Goal: Task Accomplishment & Management: Manage account settings

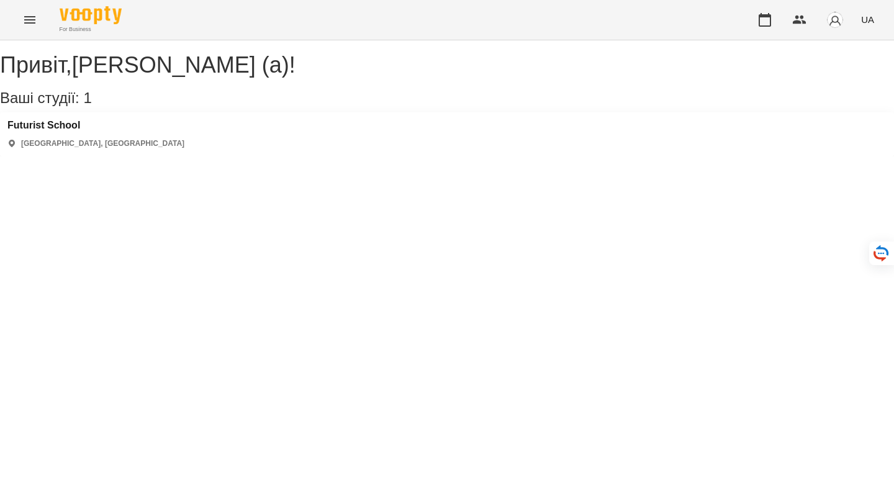
click at [836, 31] on button "button" at bounding box center [835, 20] width 32 height 32
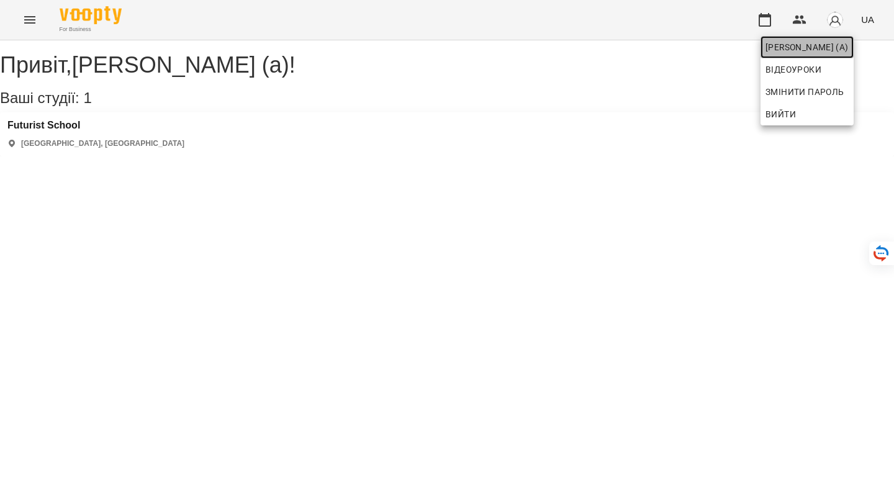
click at [808, 44] on span "[PERSON_NAME] (а)" at bounding box center [807, 47] width 83 height 15
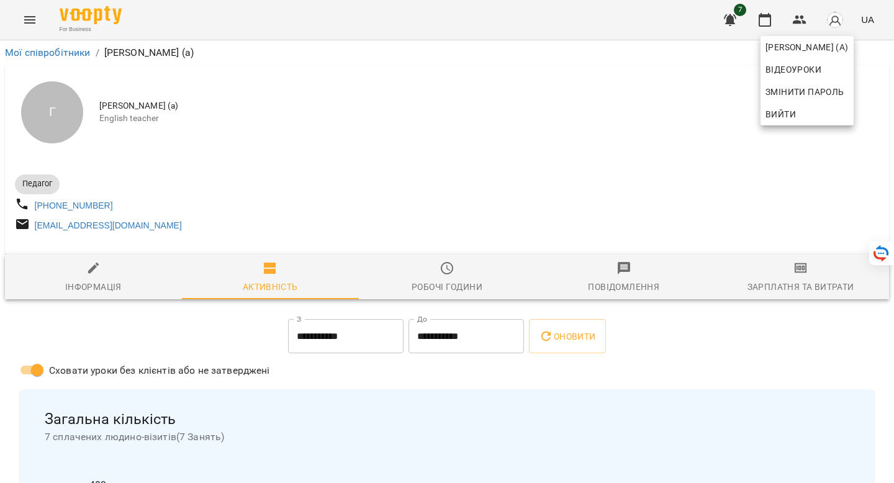
click at [366, 78] on div at bounding box center [447, 241] width 894 height 483
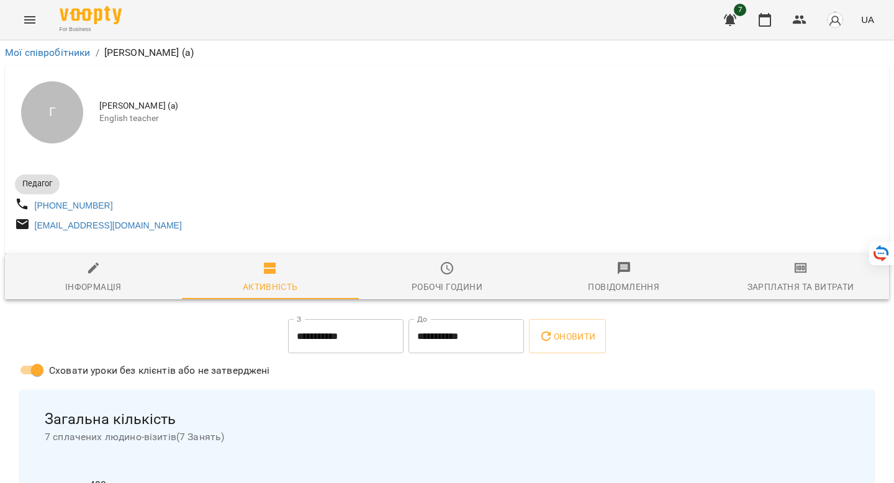
click at [456, 286] on div "Робочі години" at bounding box center [447, 286] width 71 height 15
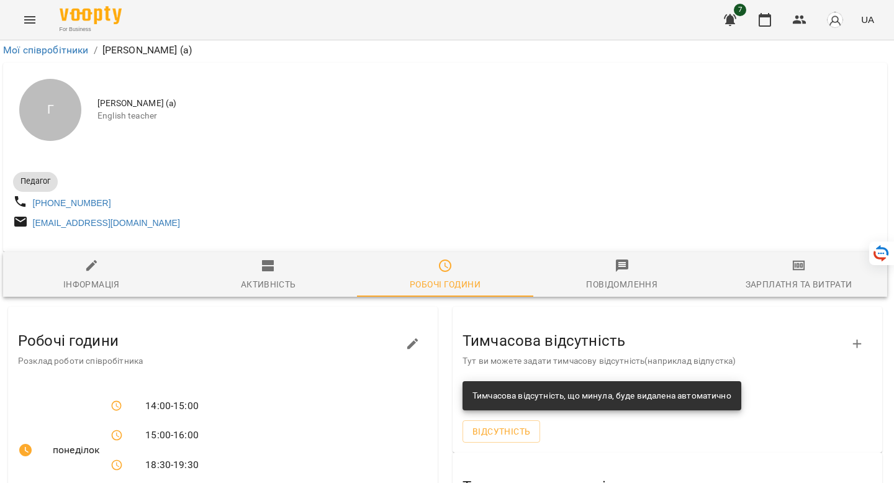
scroll to position [0, 2]
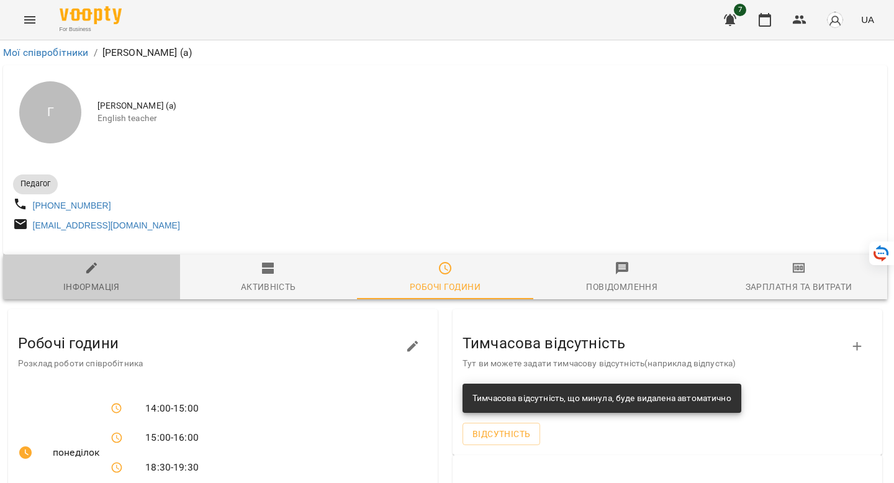
click at [73, 275] on span "Інформація" at bounding box center [92, 278] width 162 height 34
select select "**"
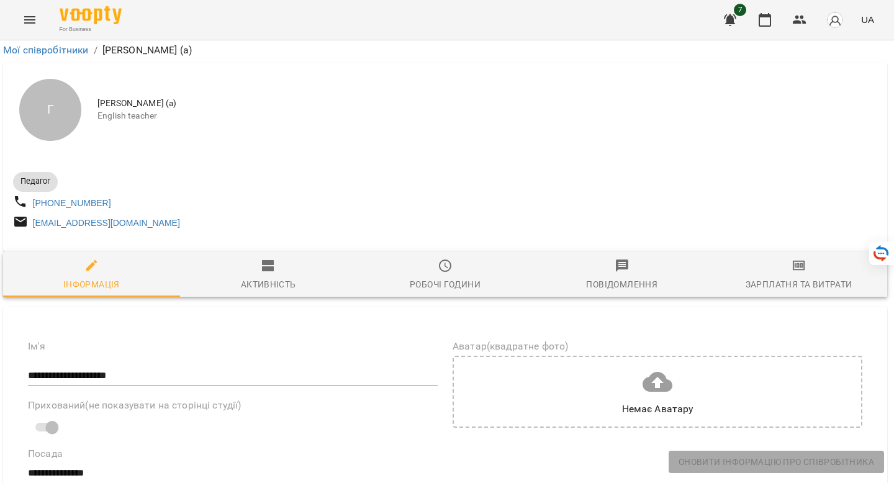
scroll to position [29, 2]
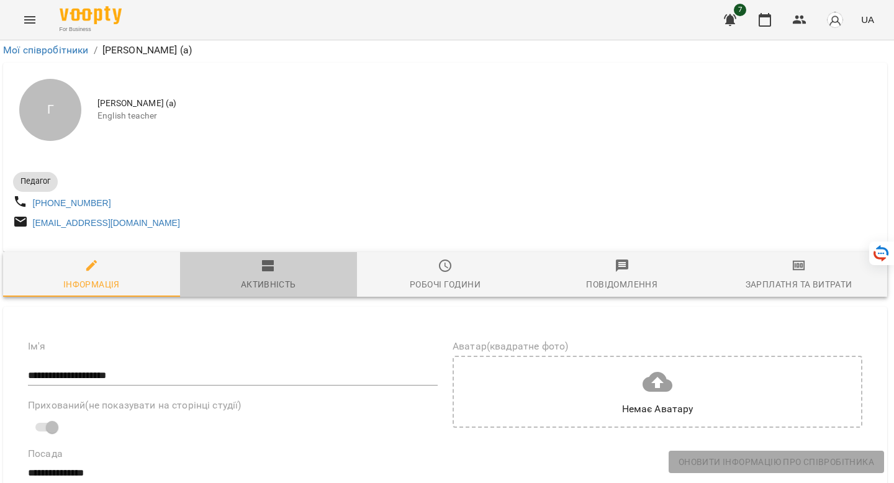
click at [282, 277] on div "Активність" at bounding box center [268, 284] width 55 height 15
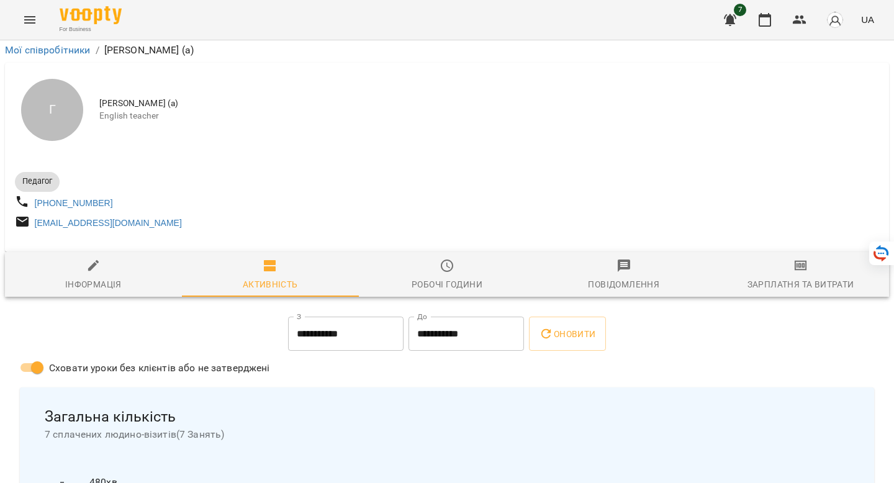
click at [451, 258] on icon "button" at bounding box center [447, 265] width 15 height 15
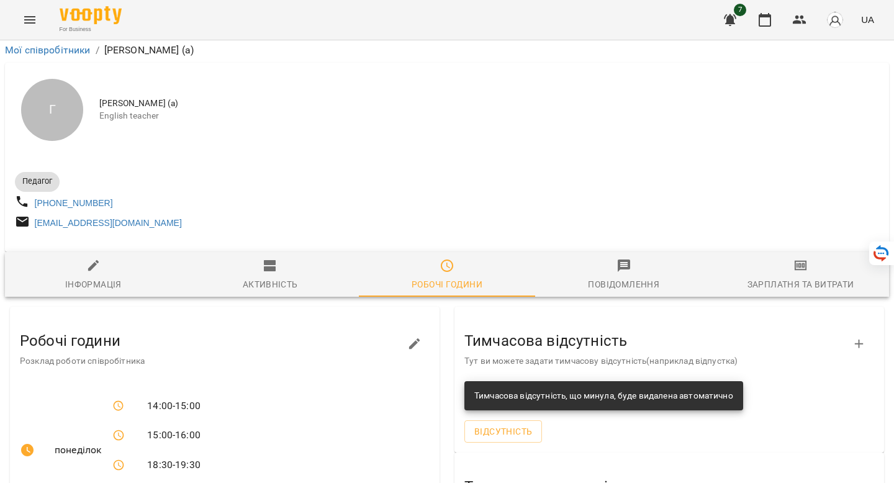
scroll to position [56, 0]
click at [281, 277] on div "Активність" at bounding box center [270, 284] width 55 height 15
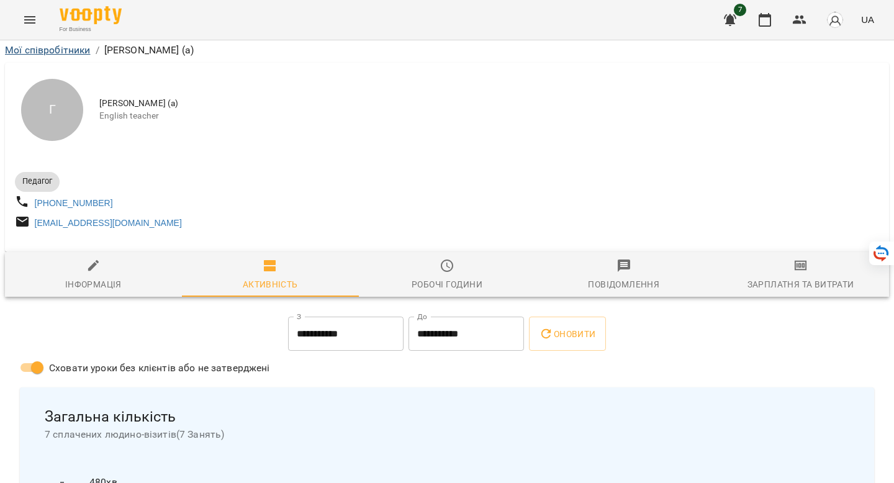
scroll to position [0, 0]
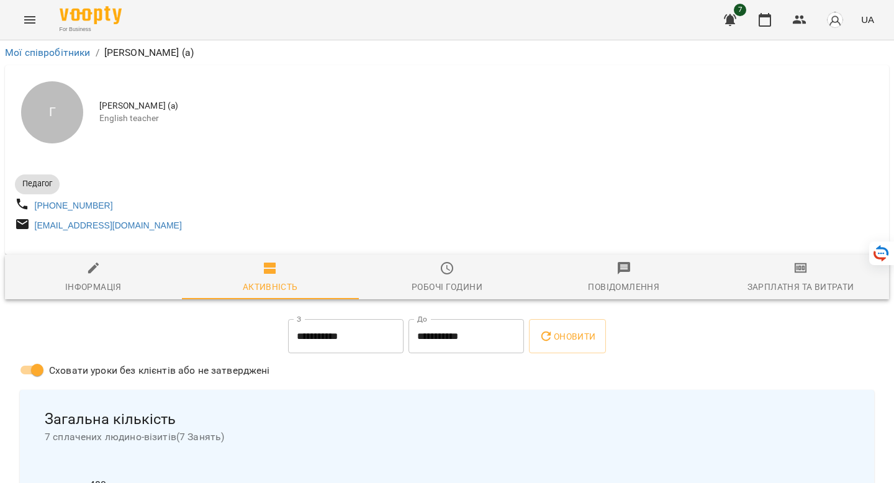
click at [22, 20] on icon "Menu" at bounding box center [29, 19] width 15 height 15
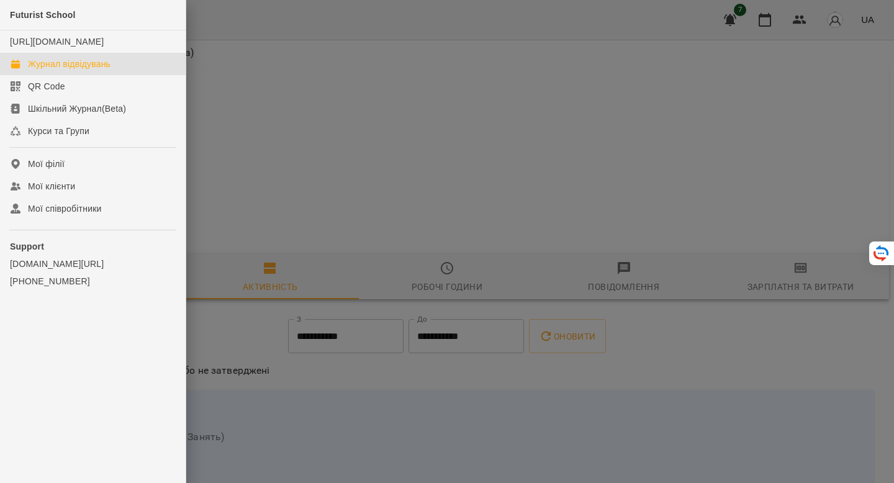
click at [68, 70] on div "Журнал відвідувань" at bounding box center [69, 64] width 83 height 12
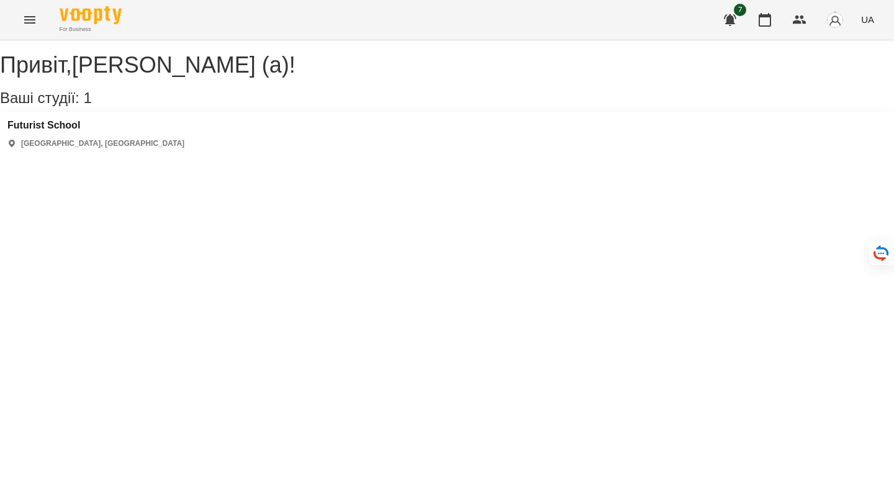
click at [27, 3] on div "For Business 7 UA" at bounding box center [447, 20] width 894 height 40
click at [27, 17] on icon "Menu" at bounding box center [29, 19] width 15 height 15
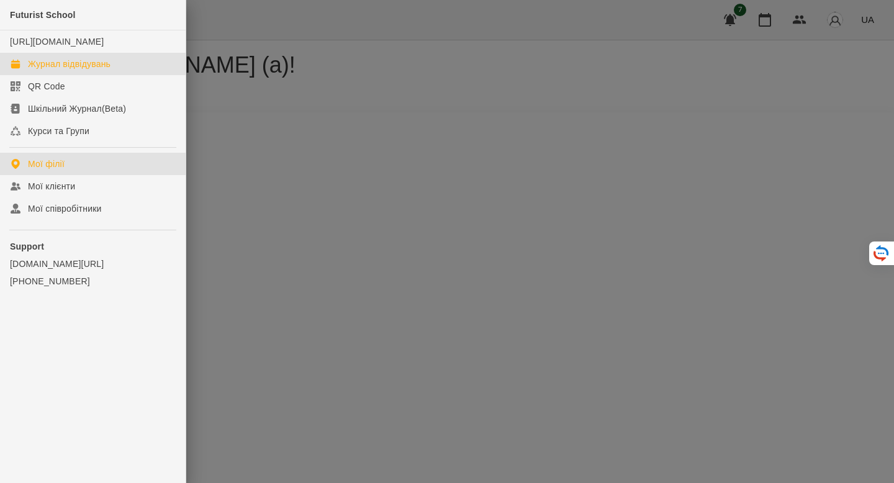
click at [53, 70] on div "Журнал відвідувань" at bounding box center [69, 64] width 83 height 12
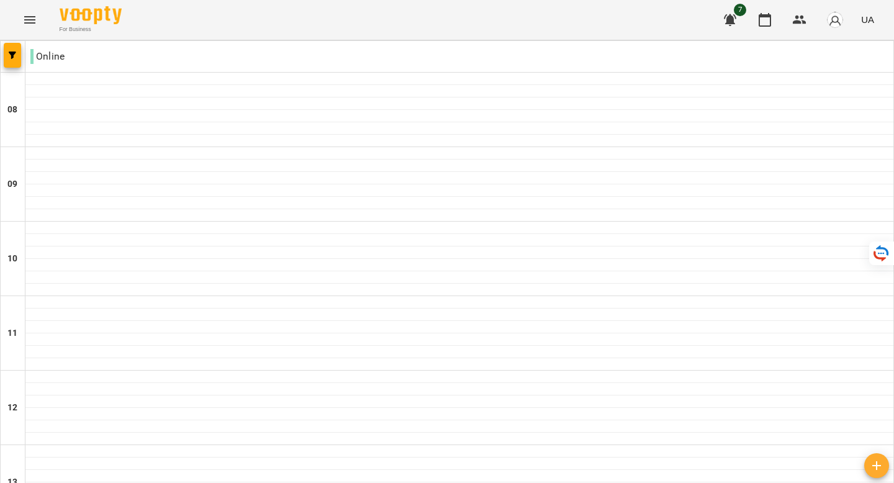
scroll to position [729, 0]
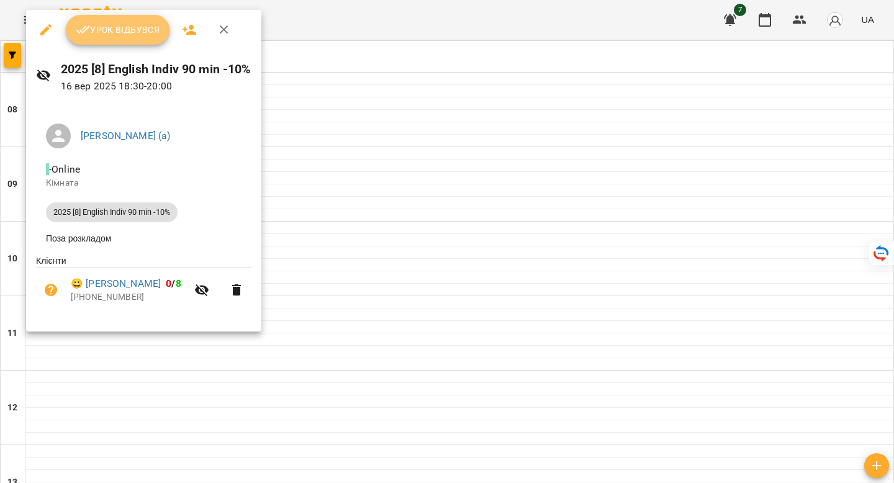
click at [117, 29] on span "Урок відбувся" at bounding box center [118, 29] width 84 height 15
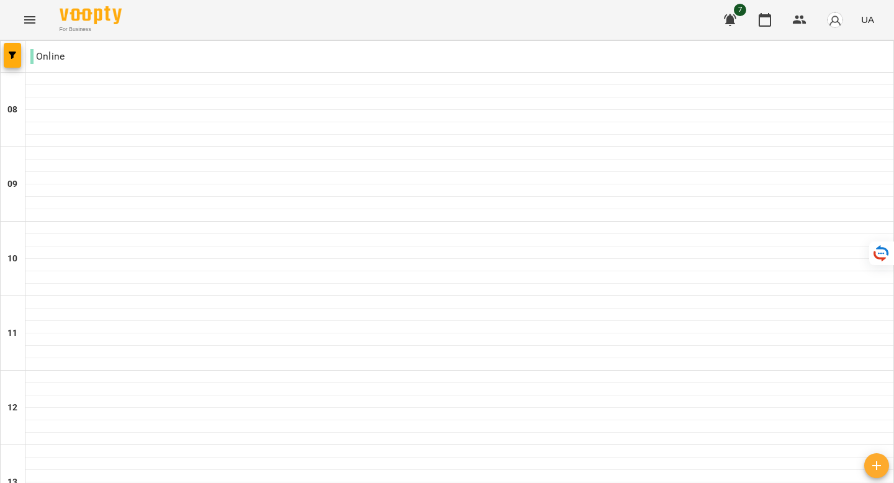
scroll to position [777, 0]
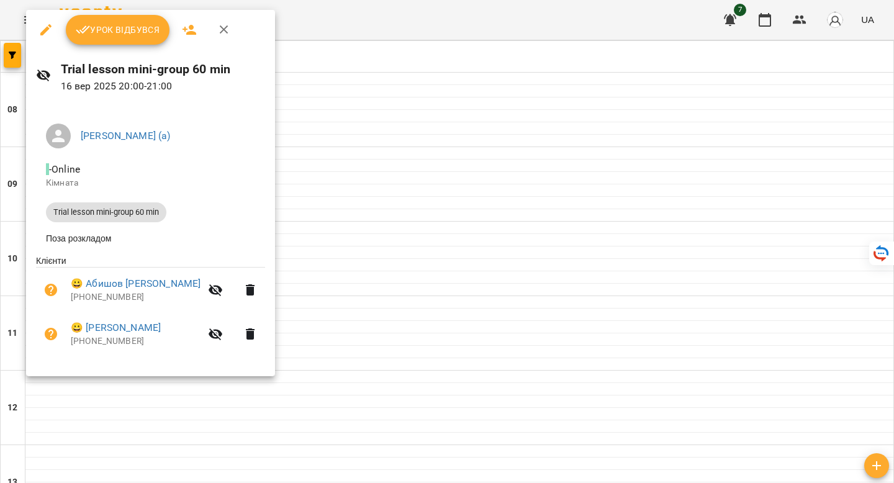
click at [112, 34] on span "Урок відбувся" at bounding box center [118, 29] width 84 height 15
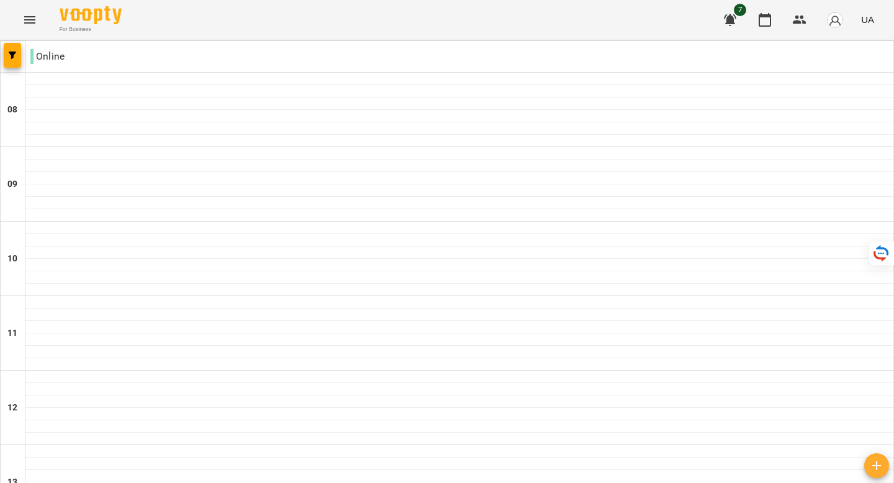
scroll to position [790, 0]
drag, startPoint x: 528, startPoint y: 462, endPoint x: 479, endPoint y: 356, distance: 117.2
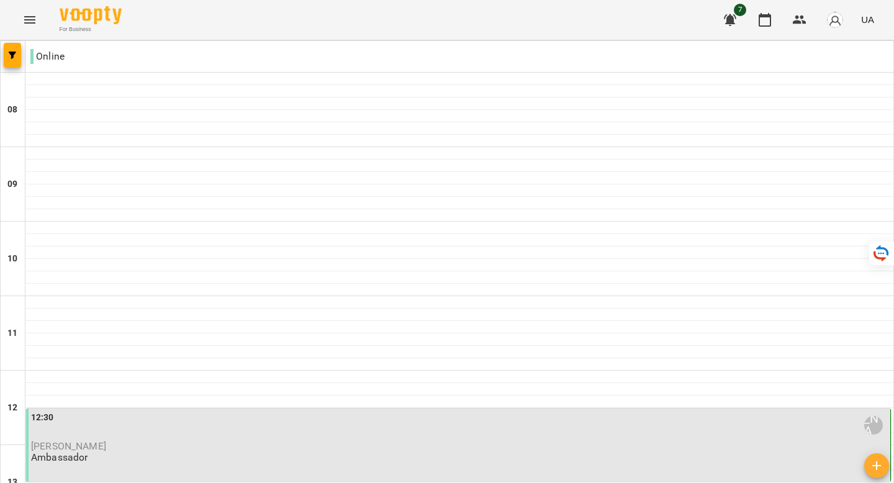
scroll to position [456, 0]
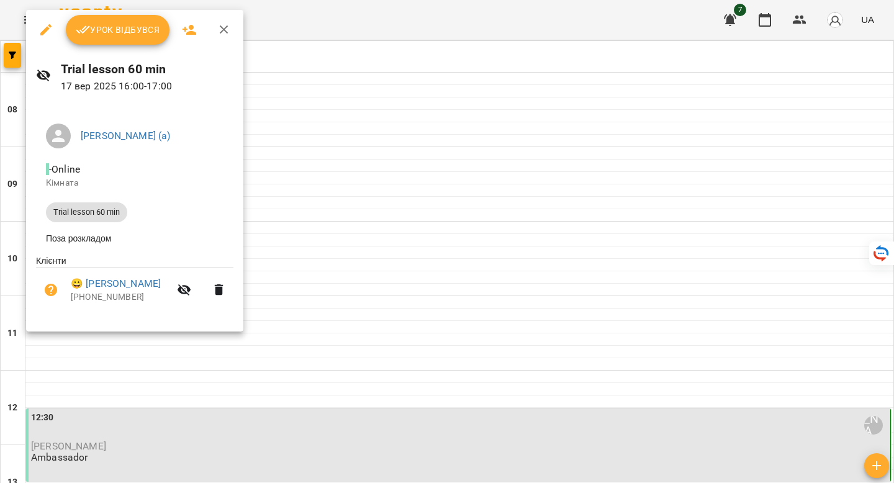
click at [279, 342] on div at bounding box center [447, 241] width 894 height 483
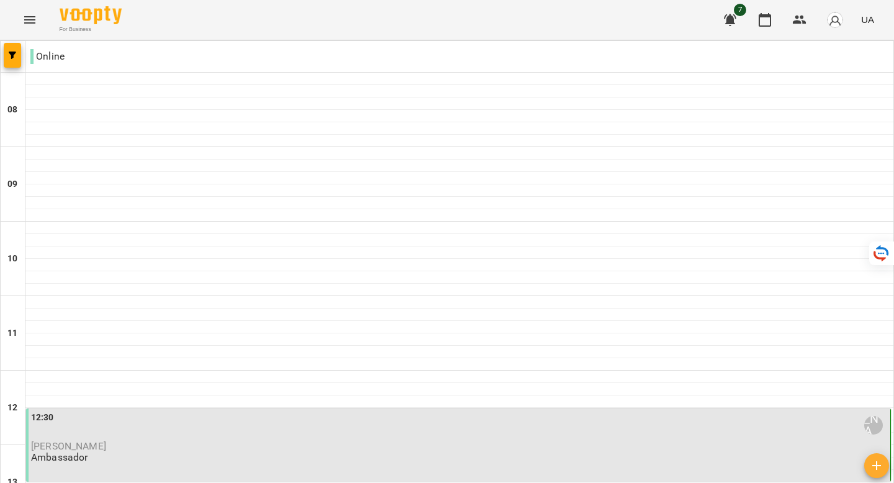
scroll to position [244, 0]
click at [273, 441] on p "[PERSON_NAME]" at bounding box center [459, 446] width 857 height 11
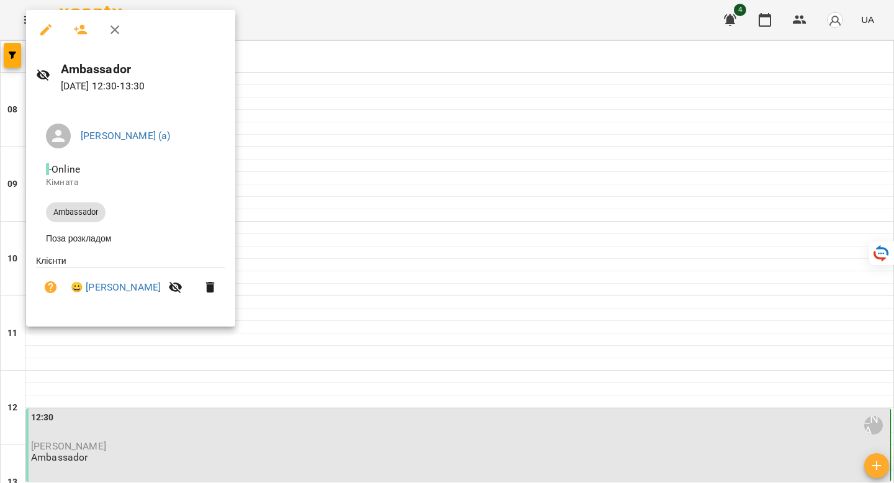
click at [341, 258] on div at bounding box center [447, 241] width 894 height 483
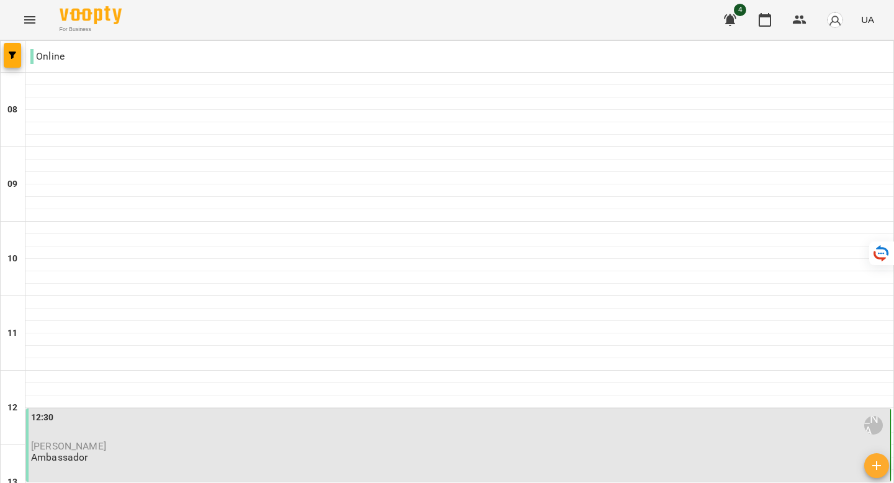
scroll to position [582, 0]
